Goal: Check status: Check status

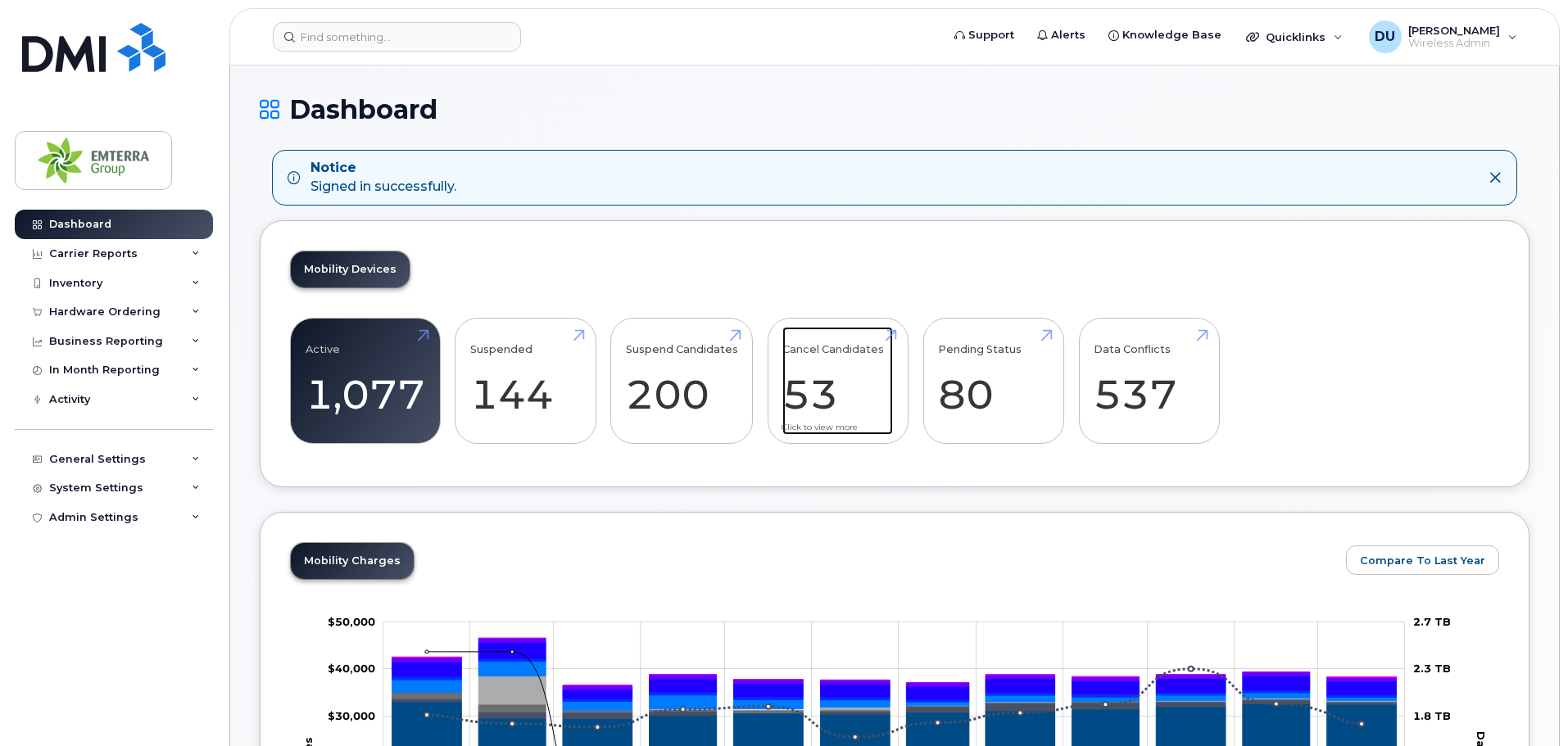
click at [834, 380] on link "Cancel Candidates 53" at bounding box center [837, 380] width 110 height 108
click at [848, 422] on link "Cancel Candidates 53" at bounding box center [837, 380] width 110 height 108
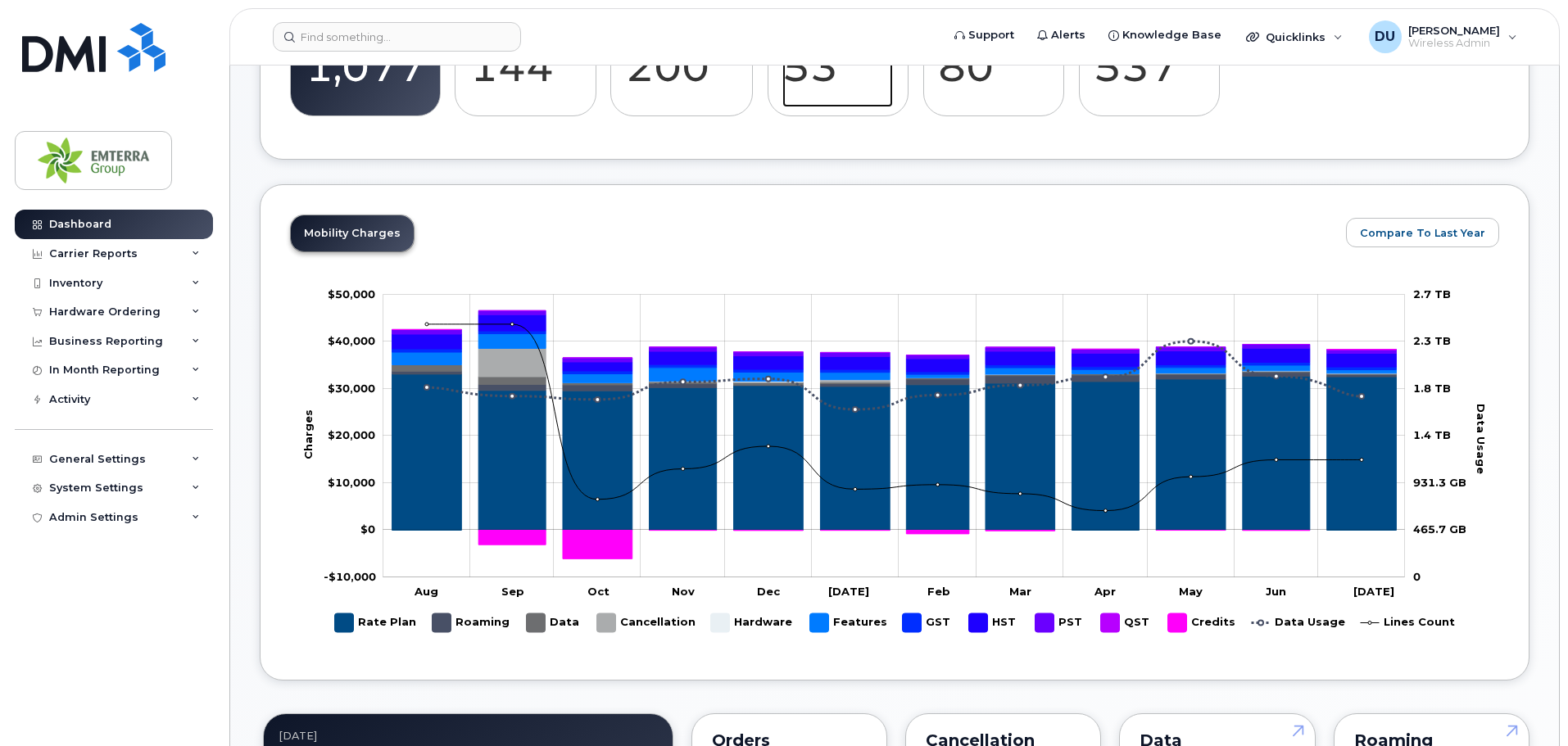
scroll to position [246, 0]
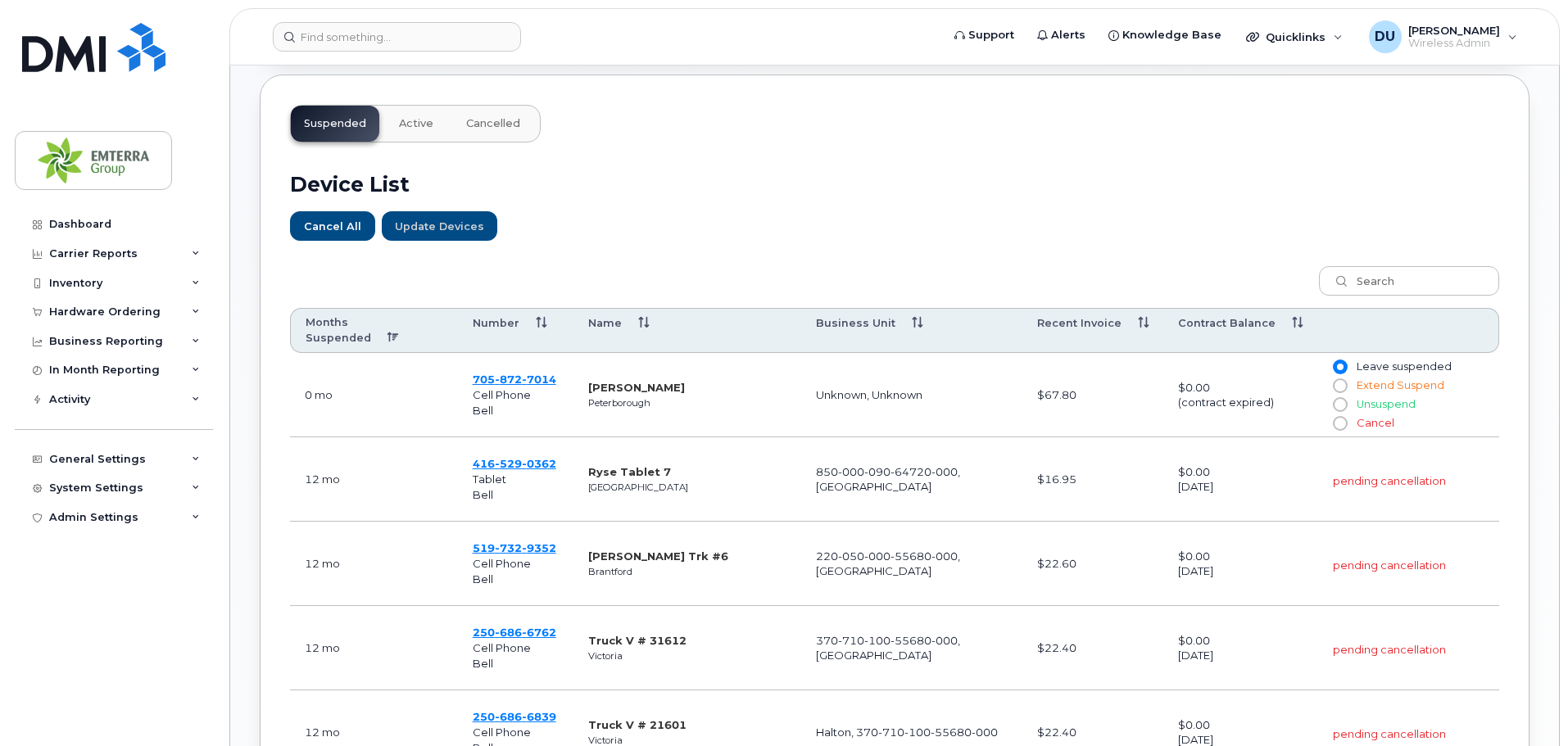
scroll to position [492, 0]
click at [346, 323] on th "Months Suspended" at bounding box center [374, 330] width 168 height 46
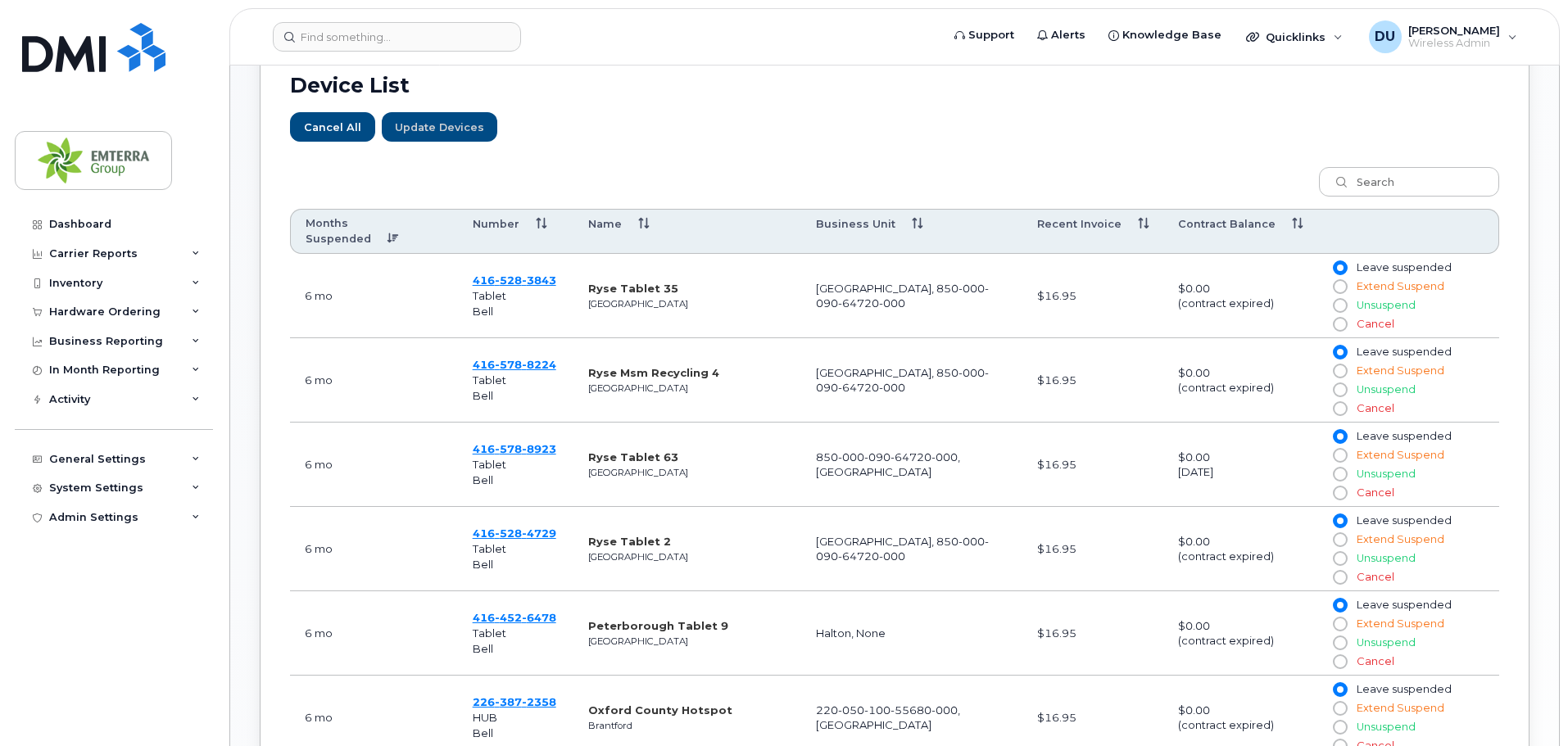
scroll to position [655, 0]
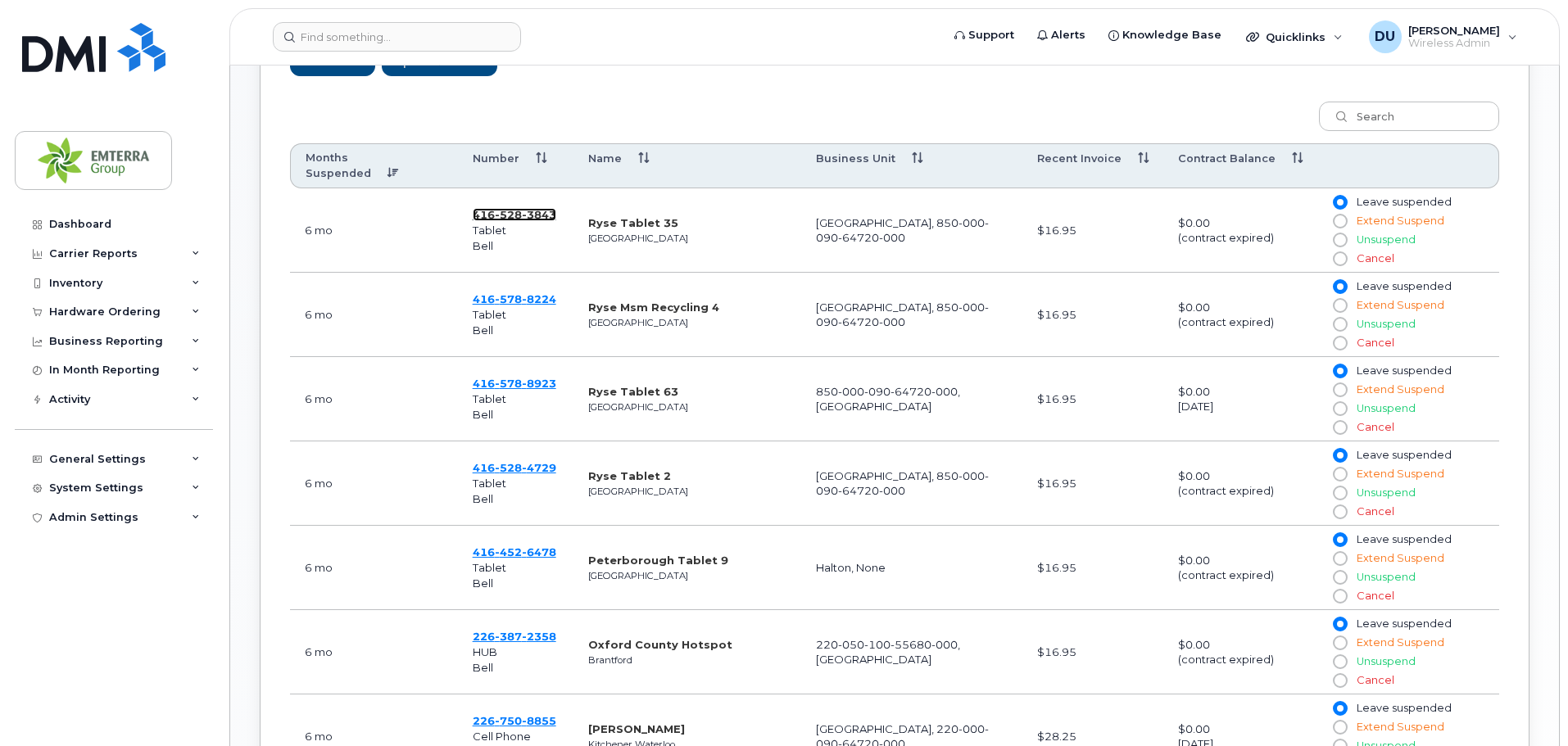
click at [485, 208] on span "[PHONE_NUMBER]" at bounding box center [514, 215] width 83 height 13
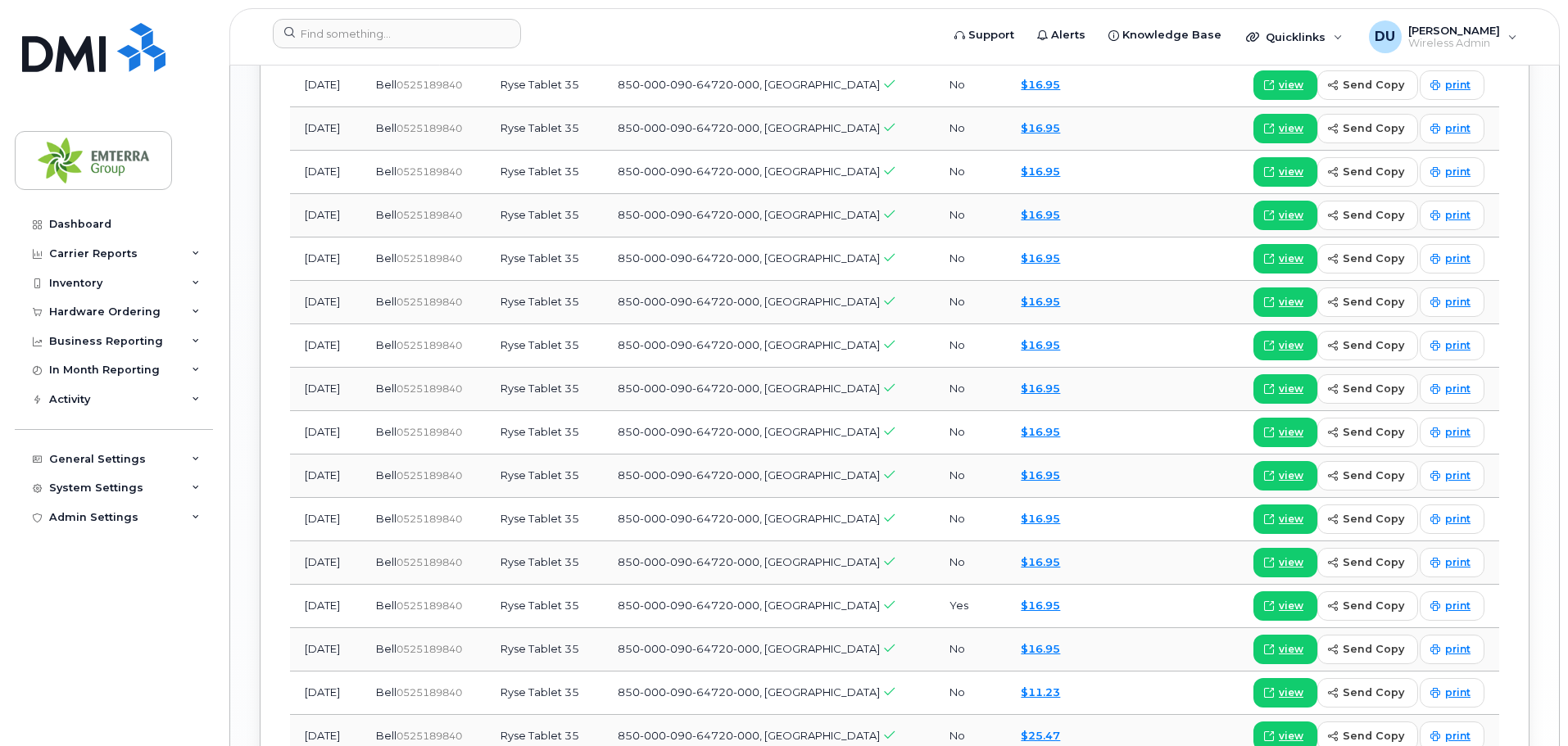
scroll to position [1639, 0]
